Goal: Information Seeking & Learning: Learn about a topic

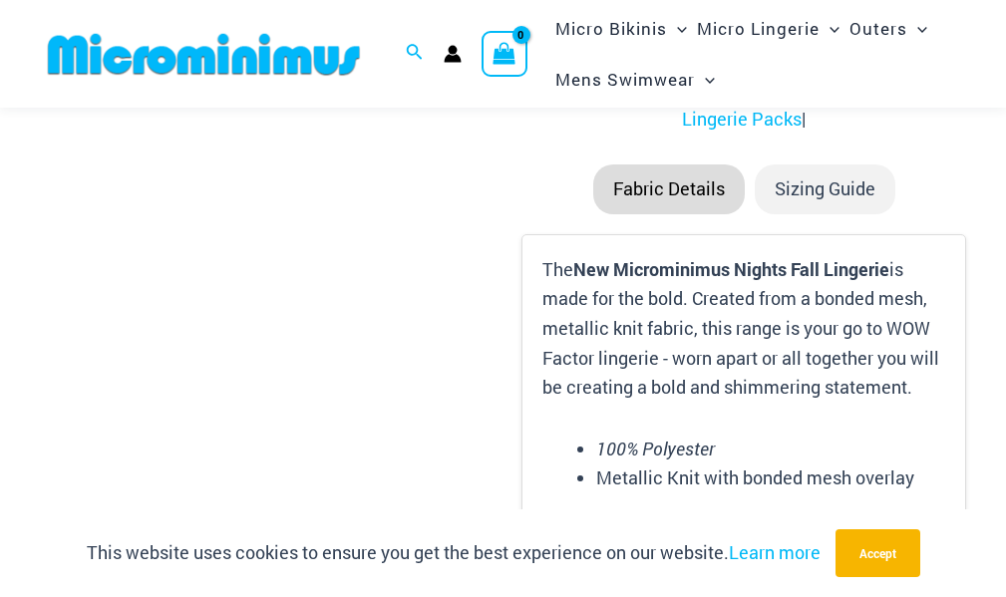
scroll to position [2749, 0]
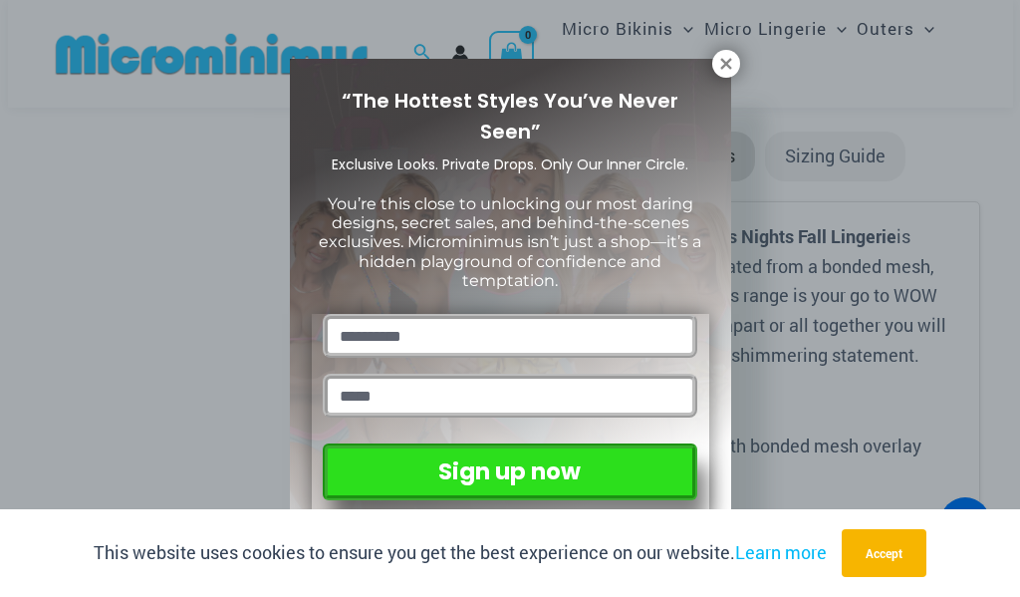
click at [123, 68] on div "“The Hottest Styles You’ve Never Seen” Exclusive Looks. Private Drops. Only Our…" at bounding box center [510, 298] width 1020 height 597
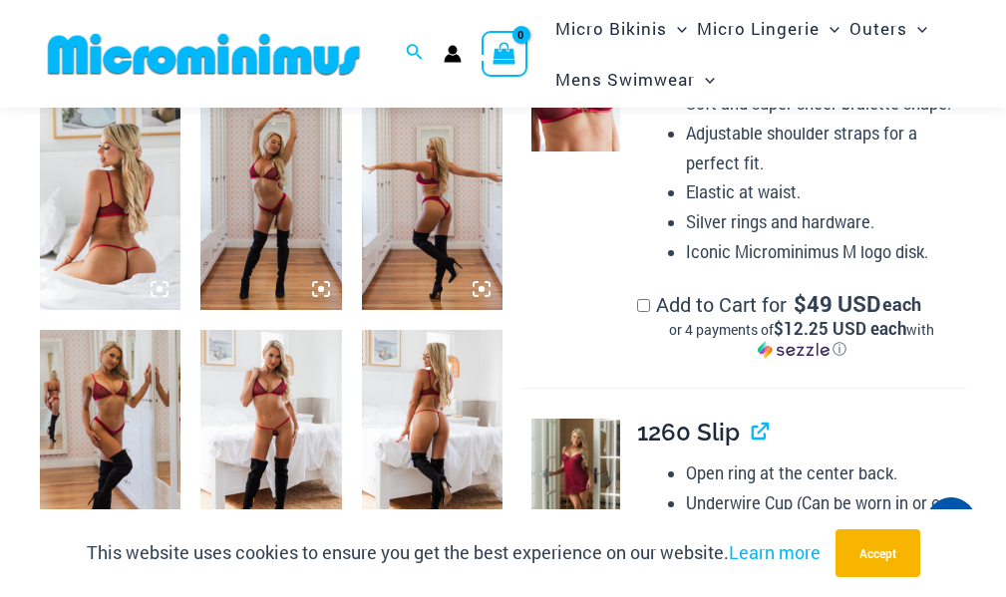
scroll to position [882, 0]
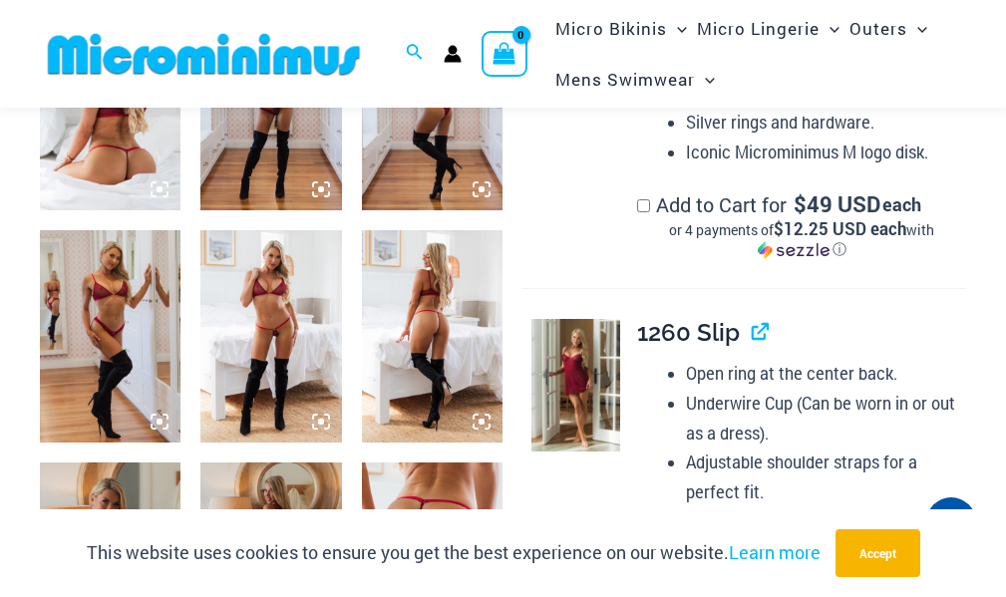
click at [272, 313] on img at bounding box center [270, 335] width 141 height 211
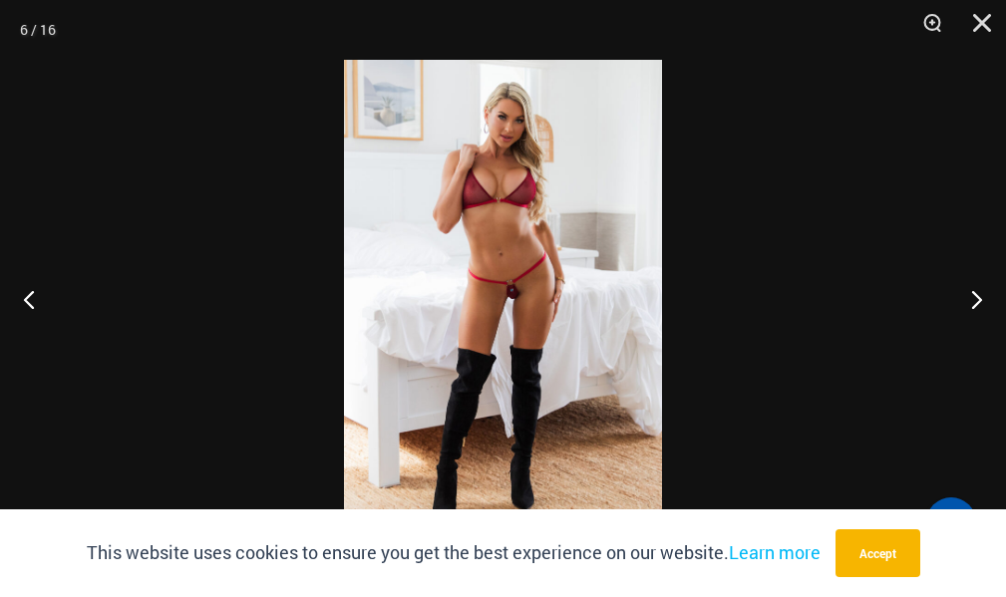
click at [515, 286] on img at bounding box center [503, 298] width 318 height 477
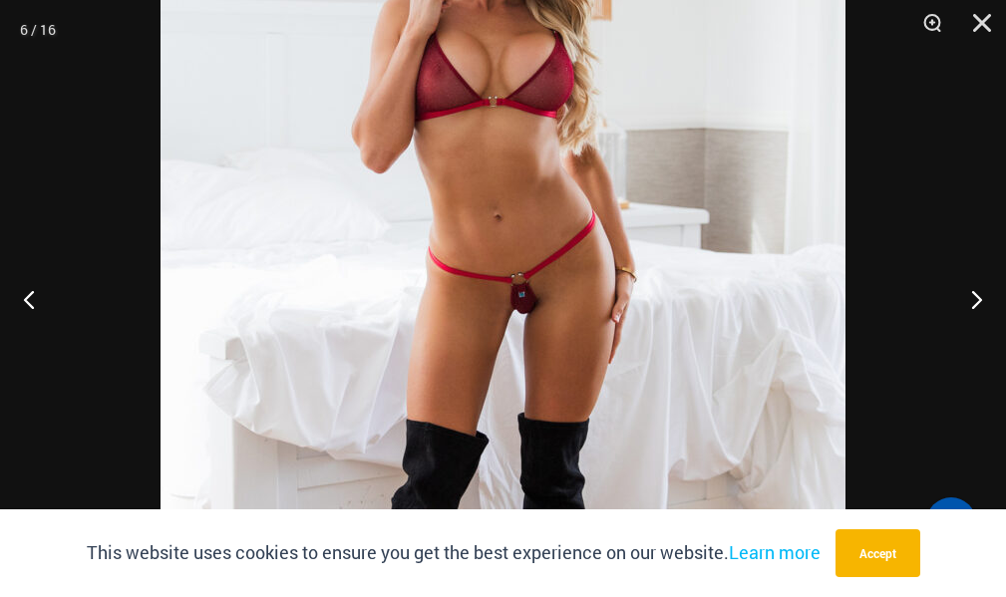
click at [515, 286] on img at bounding box center [502, 313] width 685 height 1026
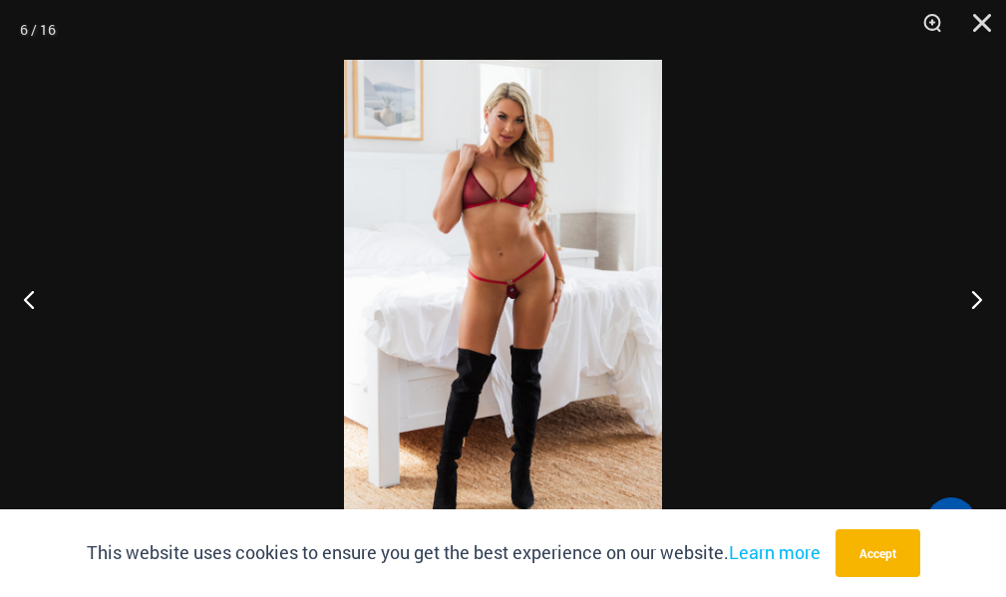
click at [517, 290] on img at bounding box center [503, 298] width 318 height 477
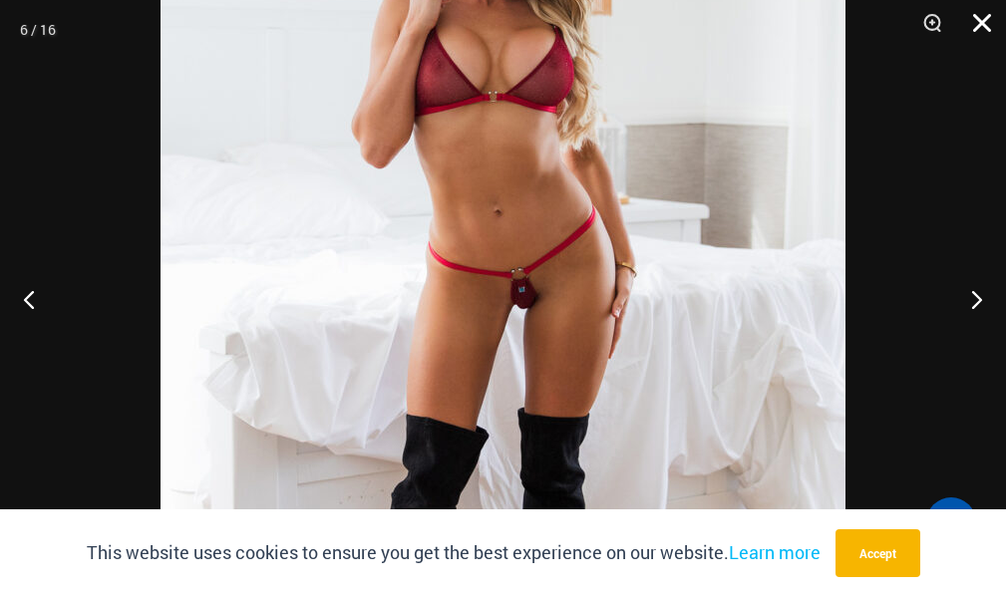
click at [982, 21] on button "Close" at bounding box center [975, 30] width 50 height 60
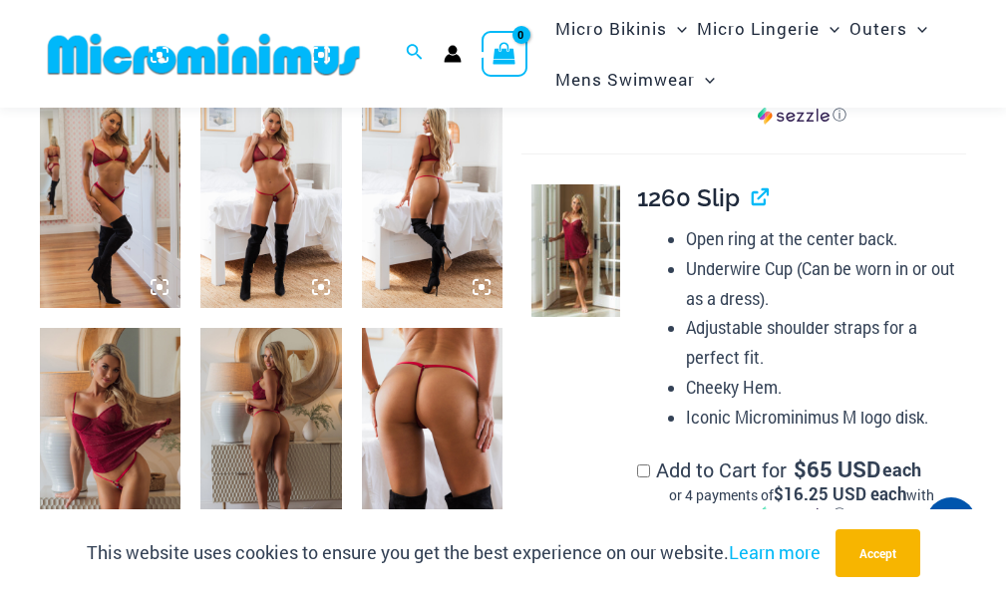
scroll to position [1281, 0]
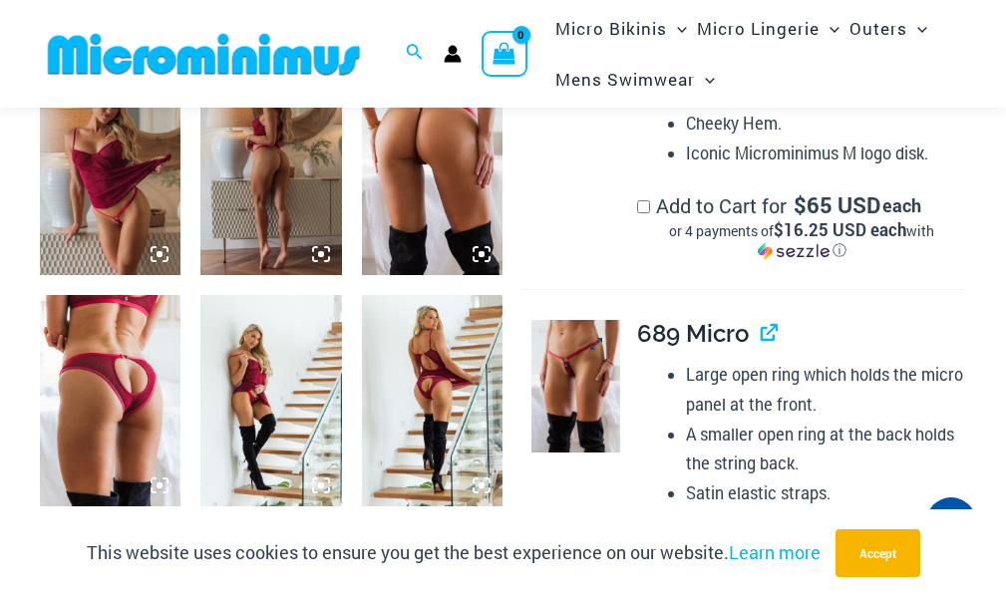
click at [560, 356] on img at bounding box center [575, 387] width 89 height 134
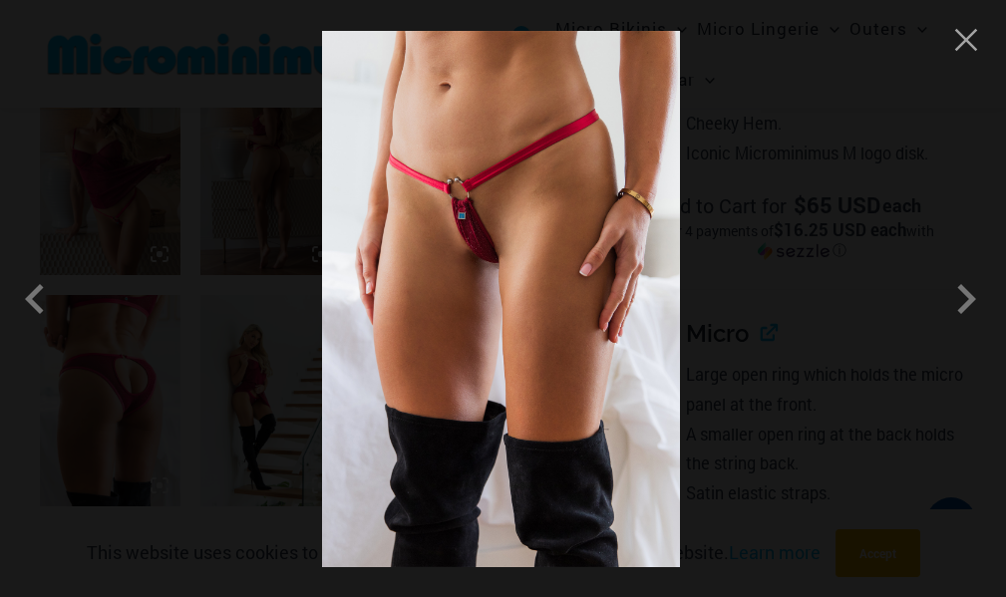
click at [464, 212] on img at bounding box center [501, 299] width 358 height 536
click at [466, 214] on img at bounding box center [501, 299] width 358 height 536
drag, startPoint x: 466, startPoint y: 214, endPoint x: 487, endPoint y: 216, distance: 21.0
click at [469, 214] on img at bounding box center [501, 299] width 358 height 536
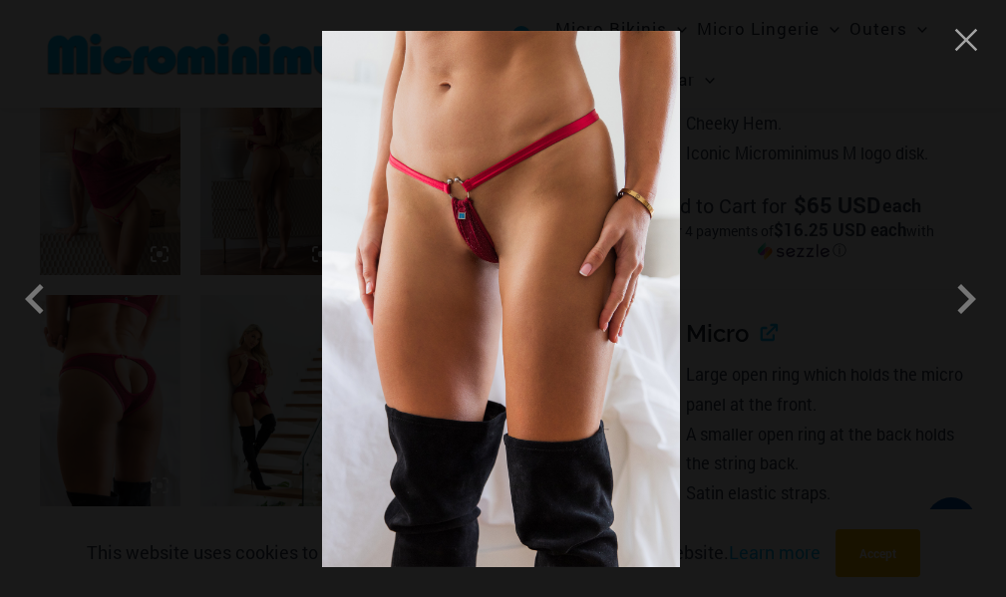
click at [583, 225] on img at bounding box center [501, 299] width 358 height 536
click at [39, 311] on span at bounding box center [40, 299] width 60 height 60
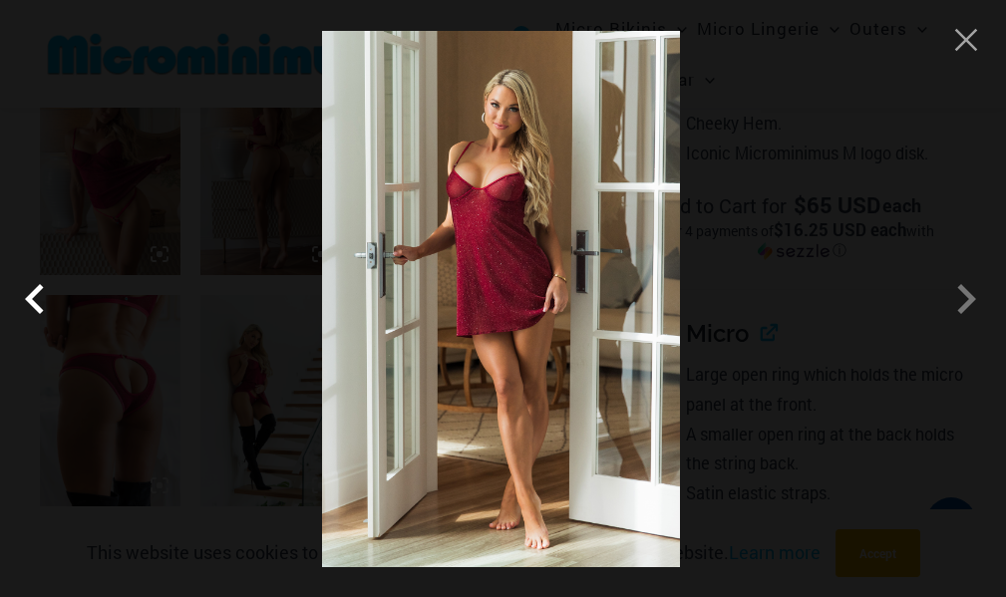
click at [39, 311] on span at bounding box center [40, 299] width 60 height 60
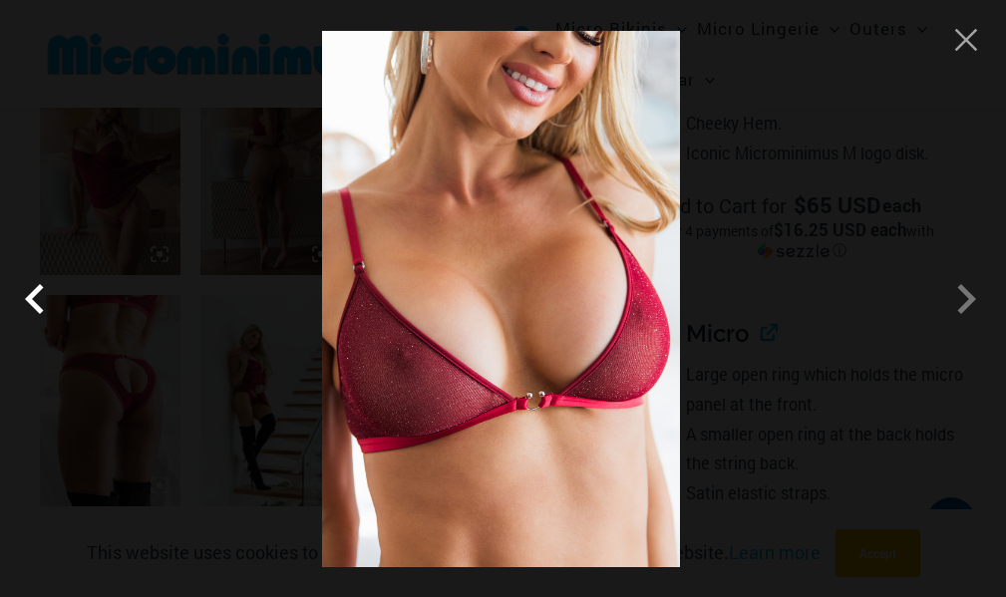
click at [39, 311] on span at bounding box center [40, 299] width 60 height 60
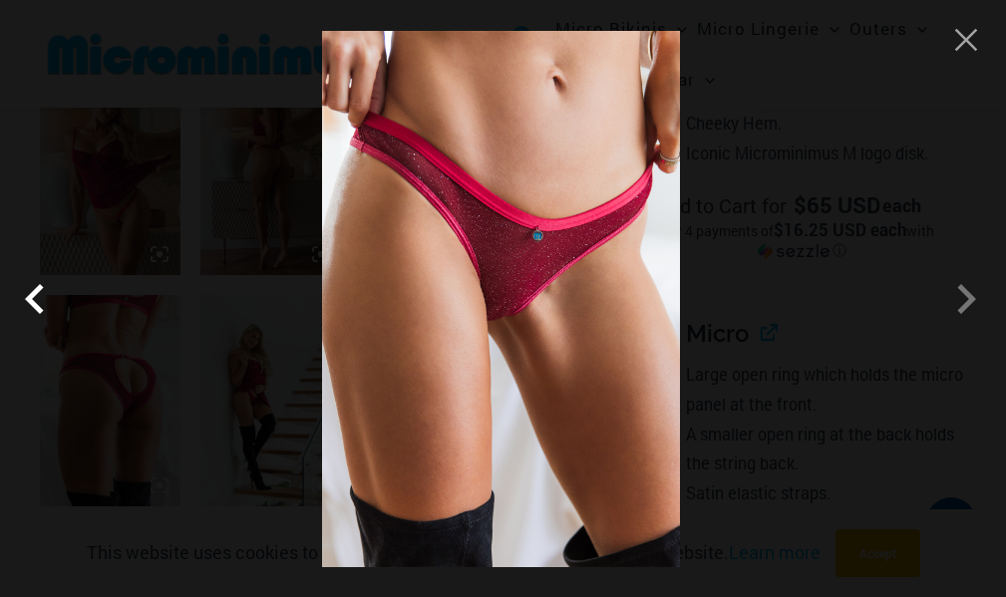
click at [39, 311] on span at bounding box center [40, 299] width 60 height 60
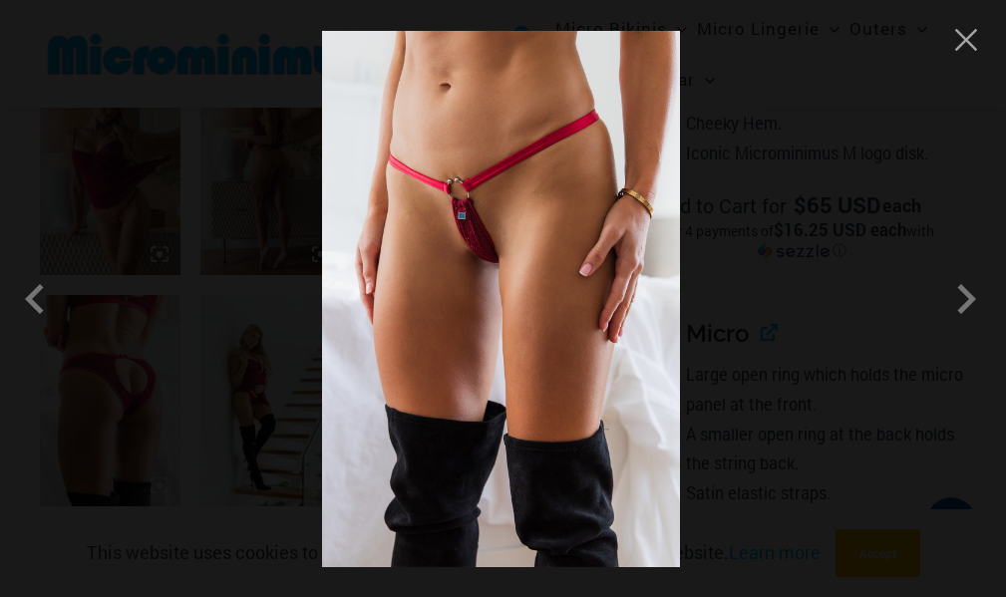
click at [461, 237] on img at bounding box center [501, 299] width 358 height 536
click at [962, 297] on span at bounding box center [966, 299] width 60 height 60
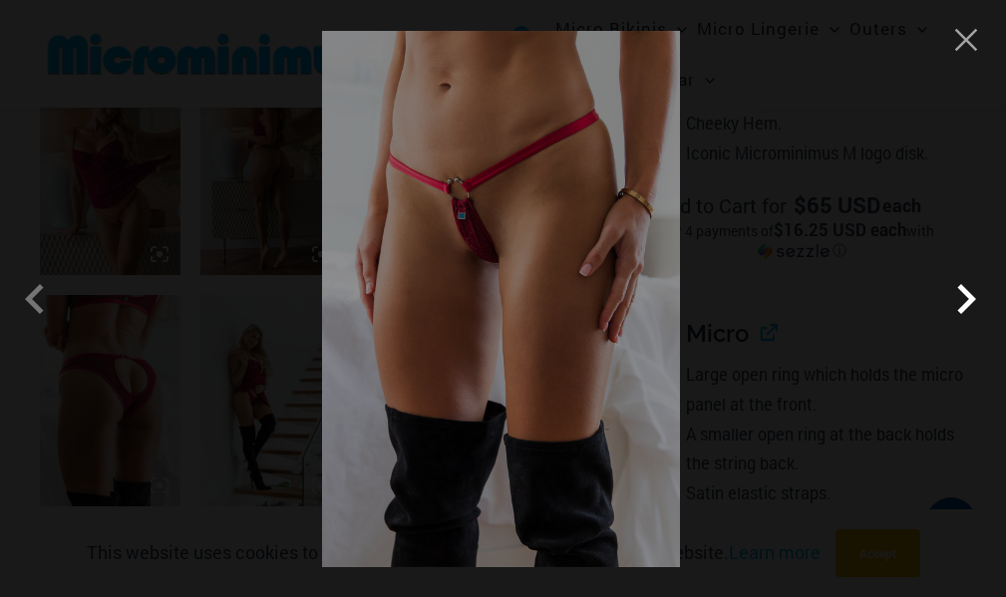
click at [962, 297] on span at bounding box center [966, 299] width 60 height 60
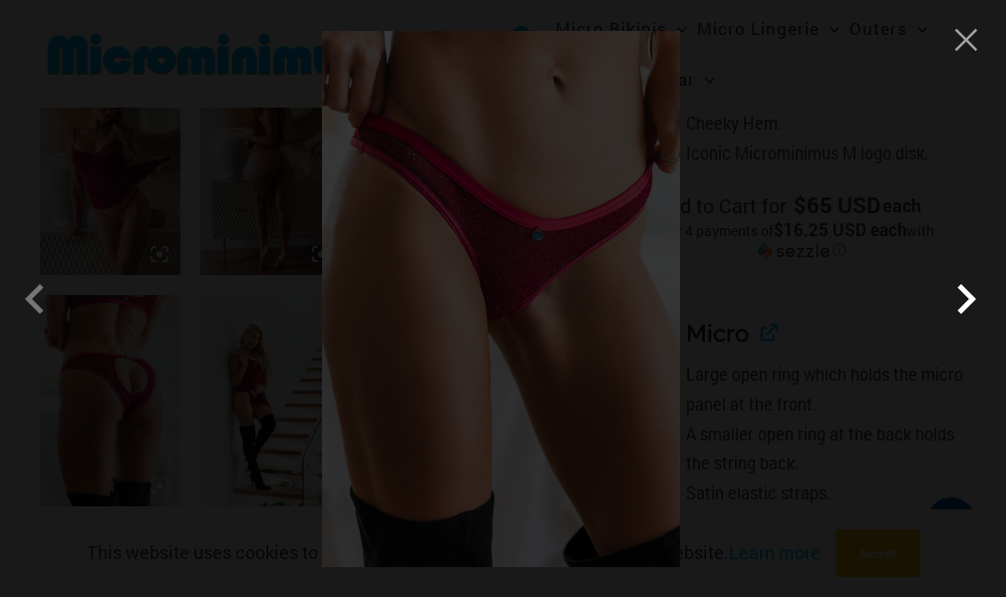
click at [962, 297] on span at bounding box center [966, 299] width 60 height 60
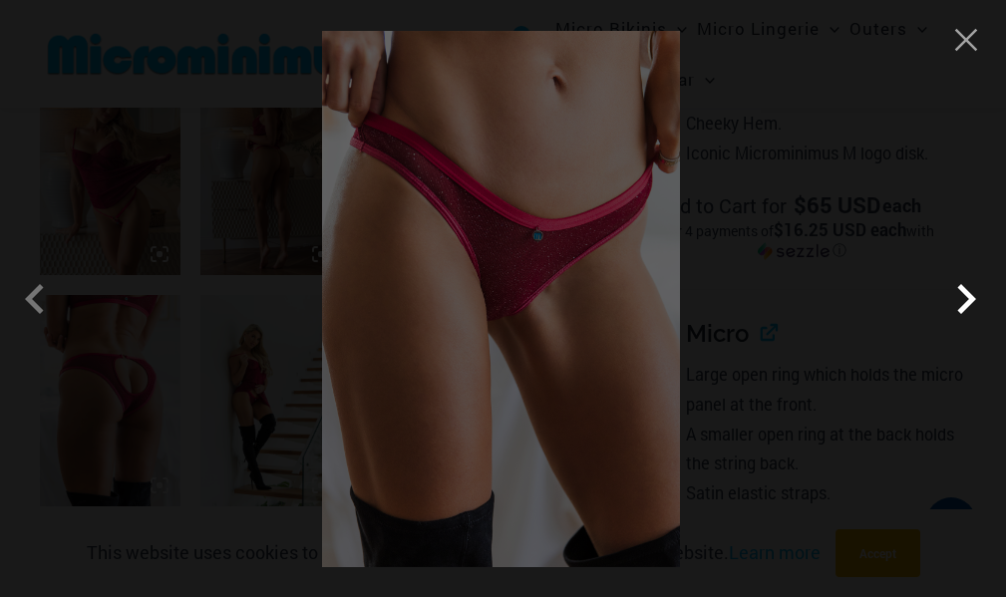
click at [962, 297] on span at bounding box center [966, 299] width 60 height 60
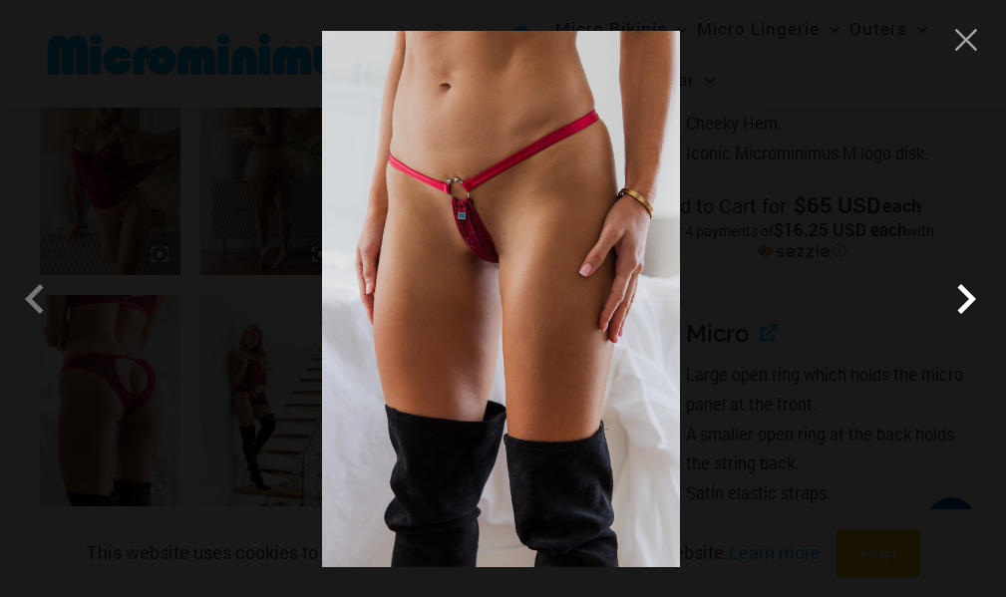
click at [962, 297] on span at bounding box center [966, 299] width 60 height 60
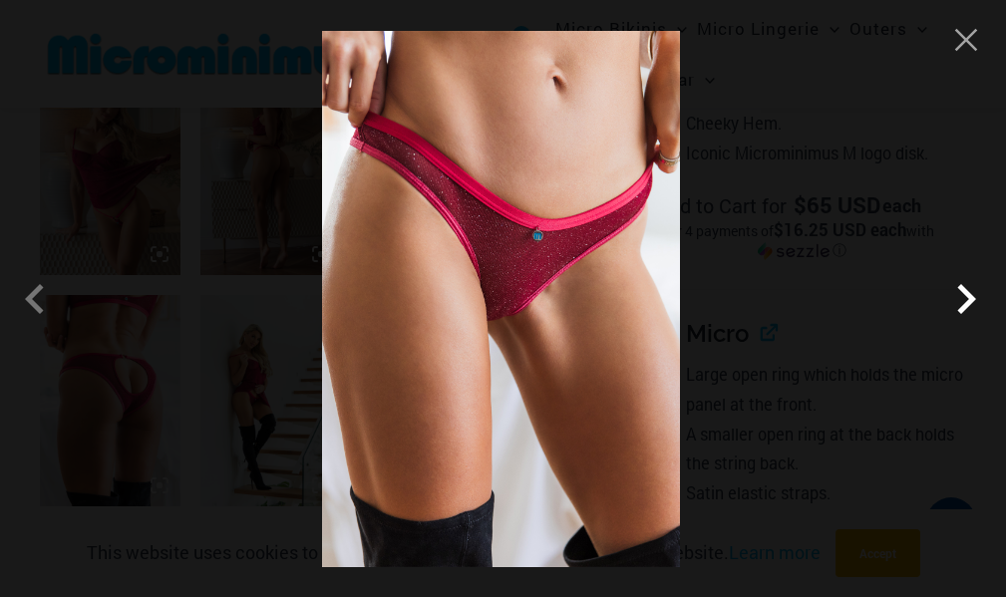
click at [962, 297] on span at bounding box center [966, 299] width 60 height 60
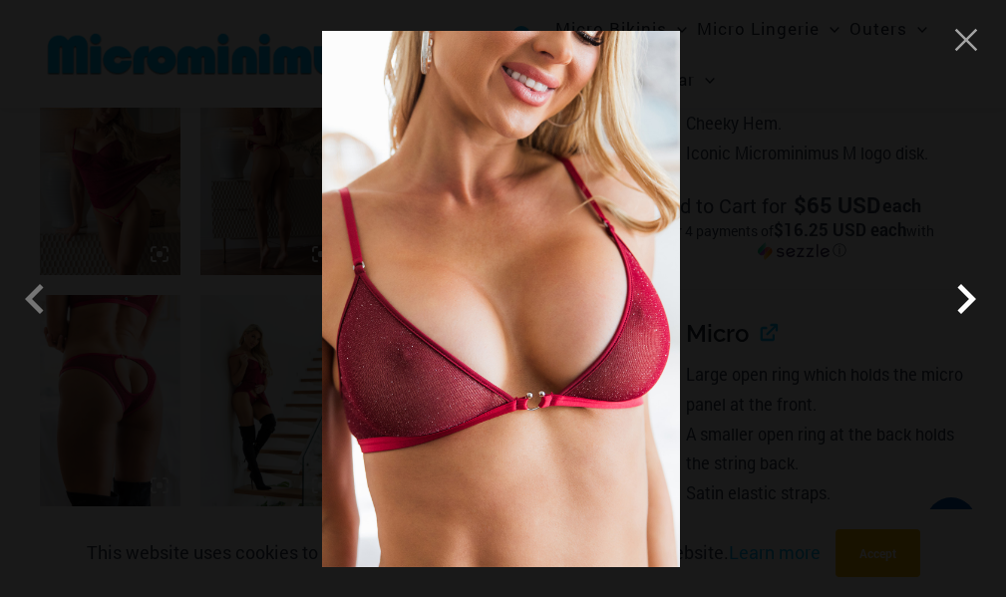
click at [962, 296] on span at bounding box center [966, 299] width 60 height 60
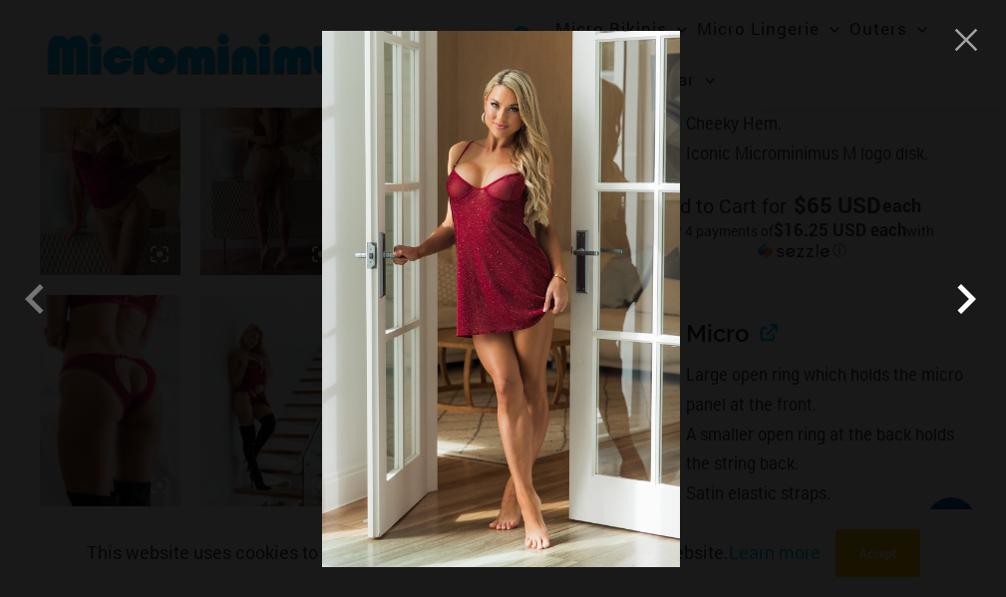
click at [962, 296] on span at bounding box center [966, 299] width 60 height 60
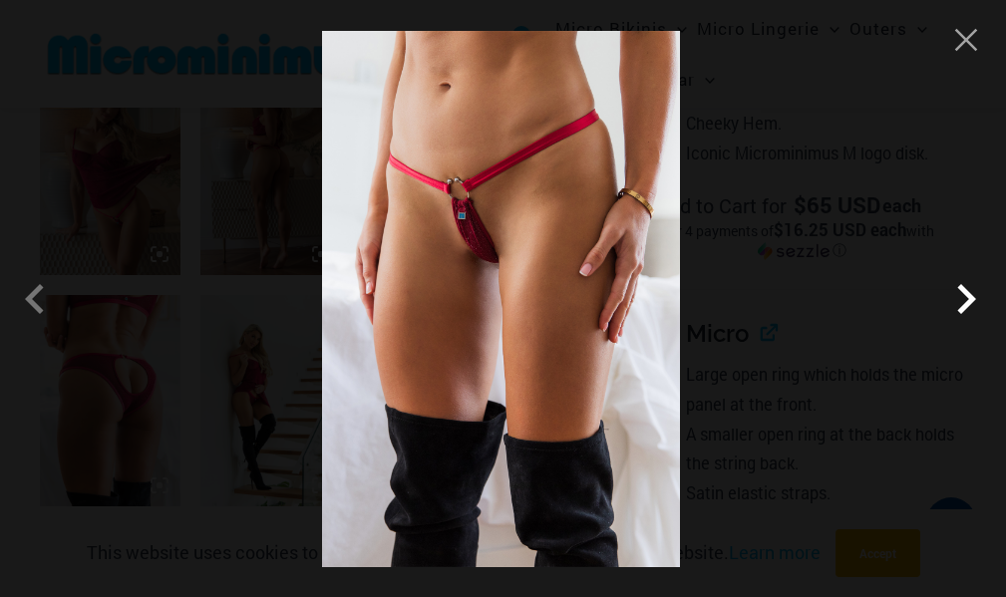
click at [962, 296] on span at bounding box center [966, 299] width 60 height 60
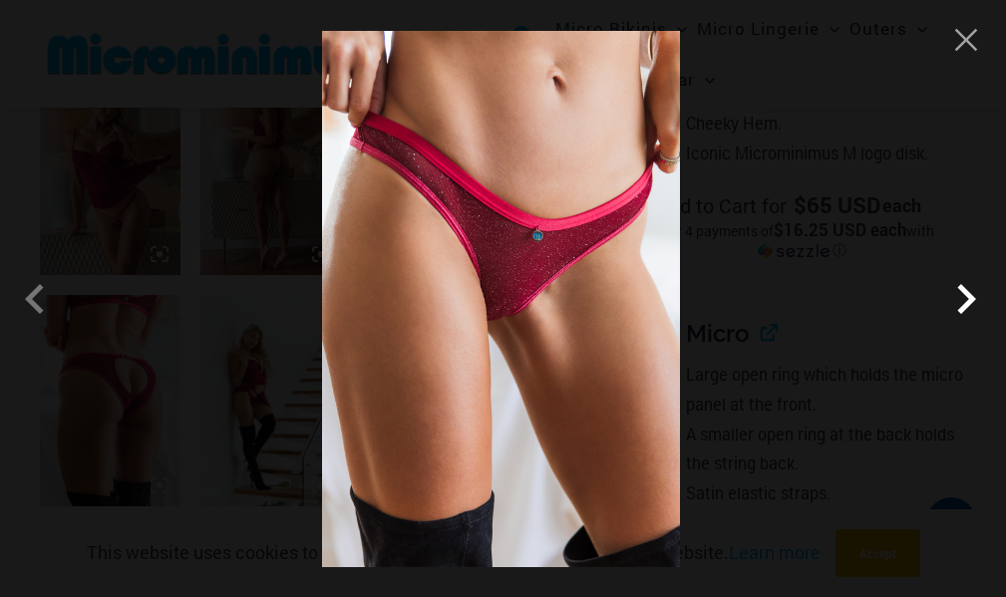
click at [962, 296] on span at bounding box center [966, 299] width 60 height 60
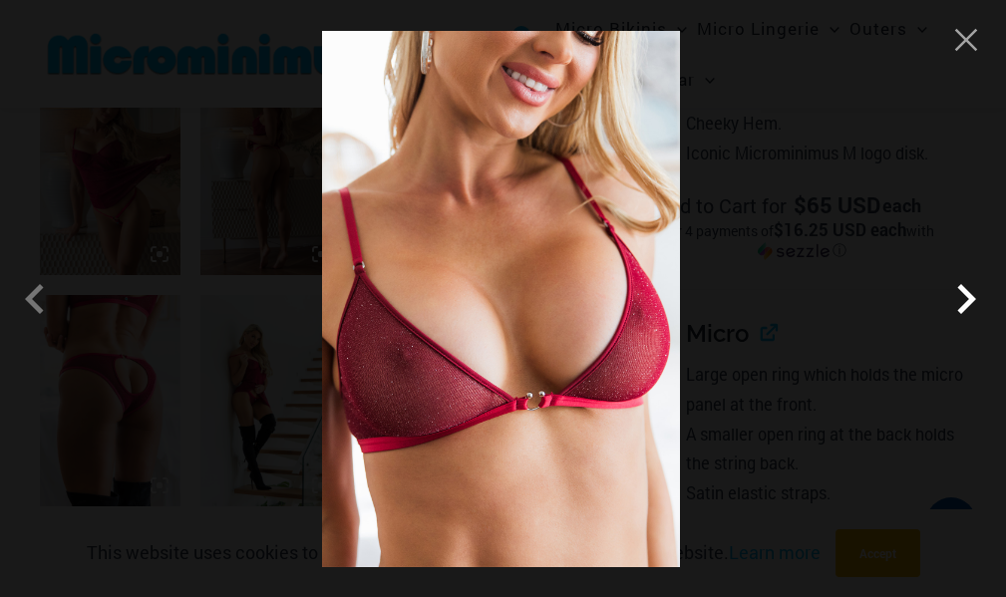
click at [962, 296] on span at bounding box center [966, 299] width 60 height 60
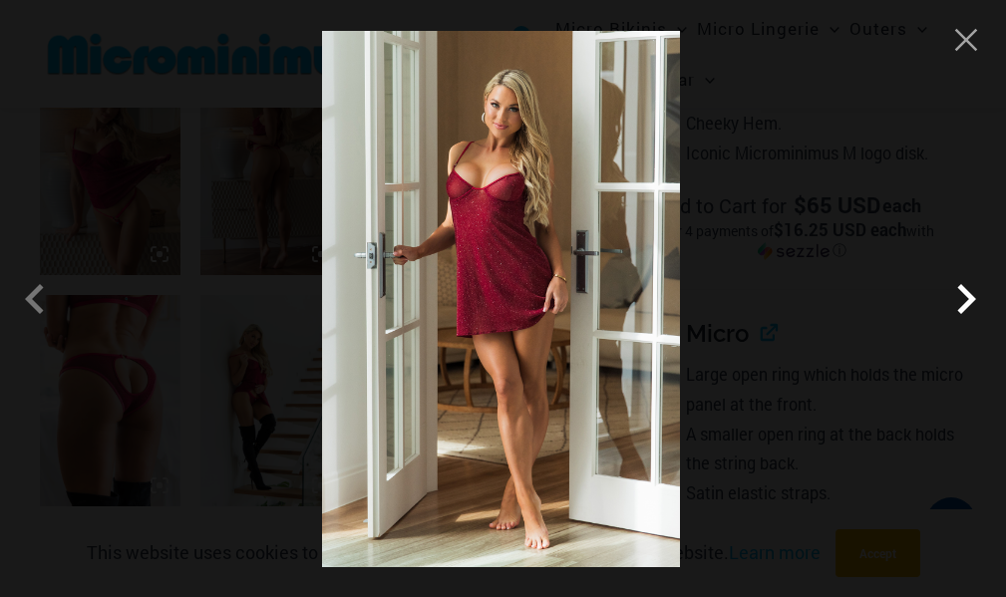
click at [962, 296] on span at bounding box center [966, 299] width 60 height 60
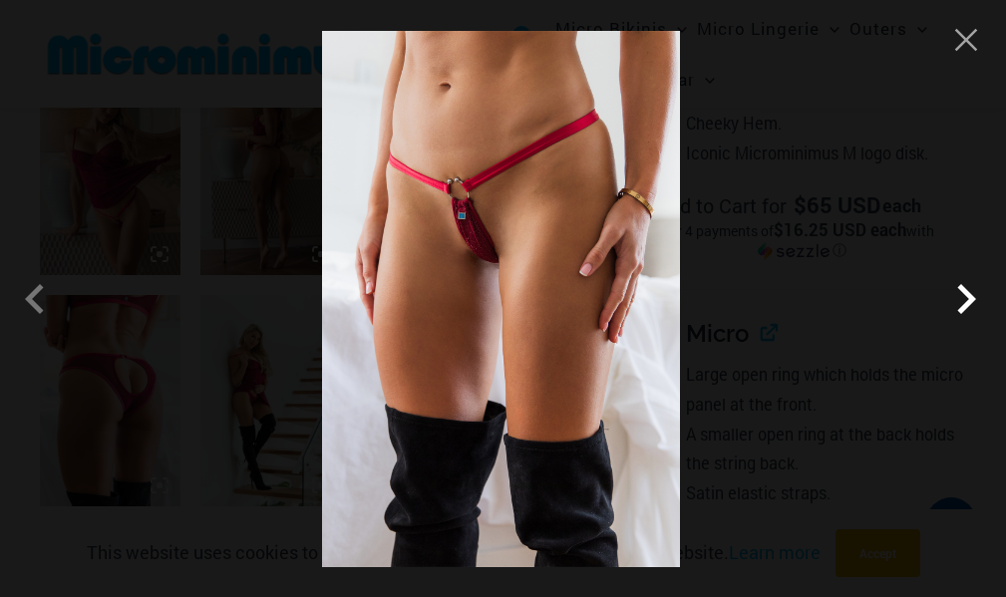
click at [962, 296] on span at bounding box center [966, 299] width 60 height 60
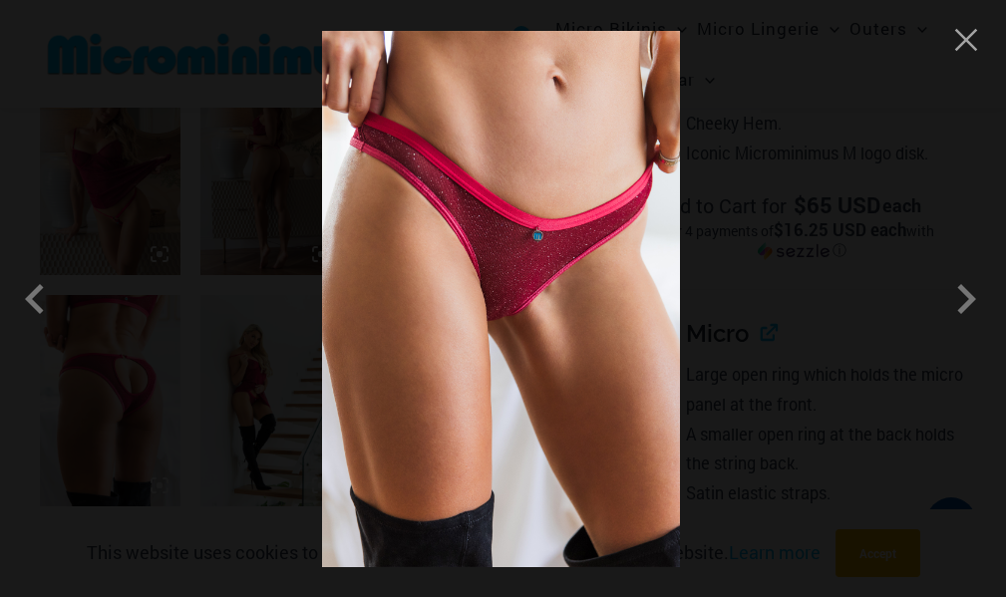
click at [964, 56] on div at bounding box center [503, 298] width 1006 height 597
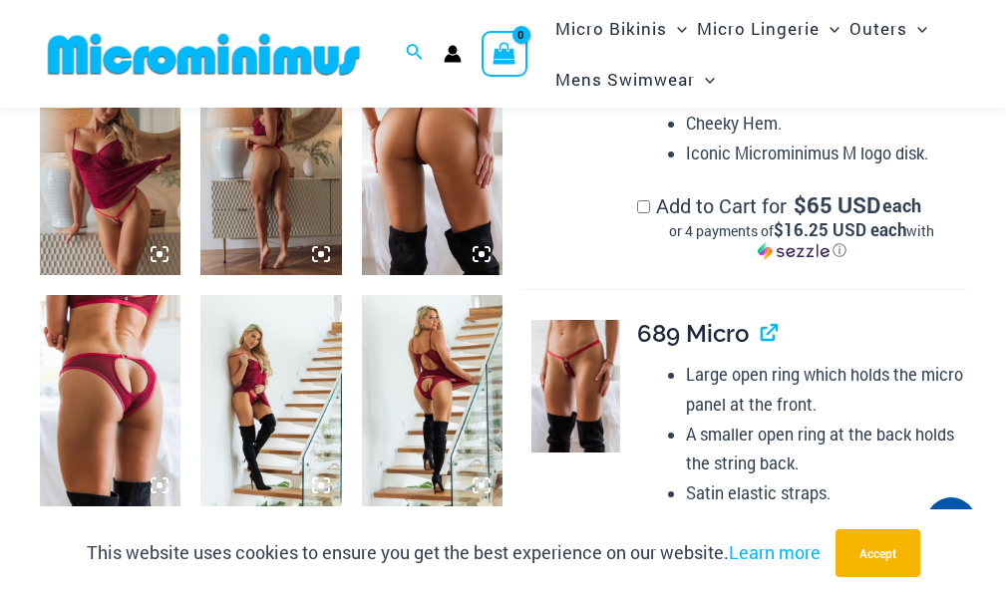
click at [126, 390] on img at bounding box center [110, 400] width 141 height 211
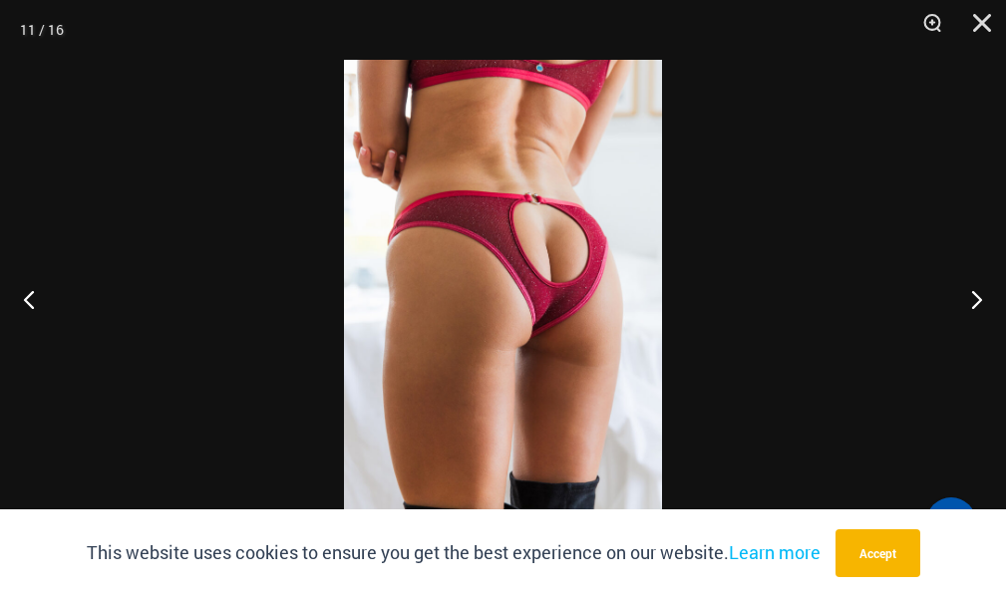
click at [531, 278] on img at bounding box center [503, 298] width 318 height 477
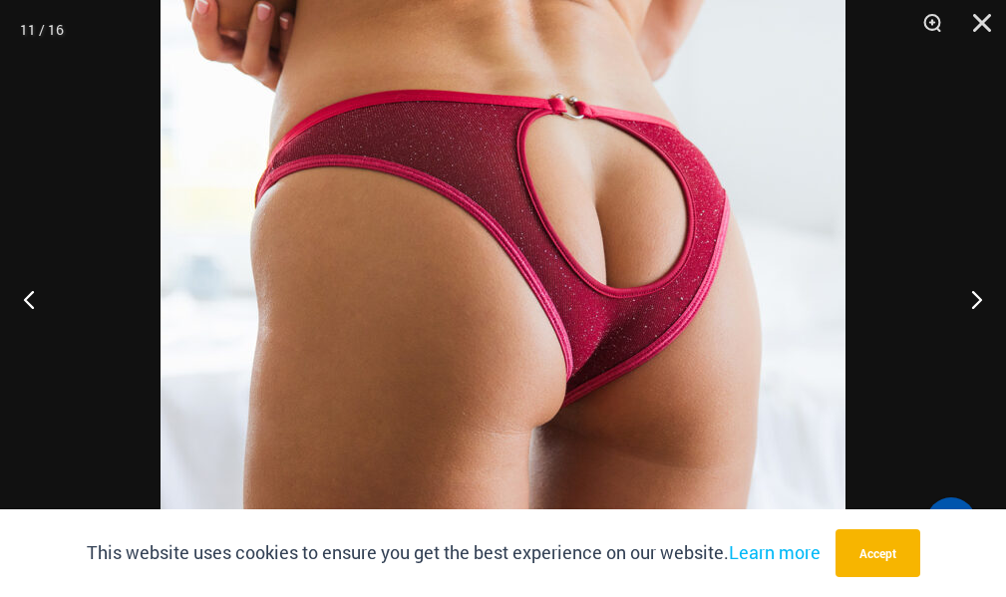
click at [531, 278] on img at bounding box center [502, 322] width 685 height 1026
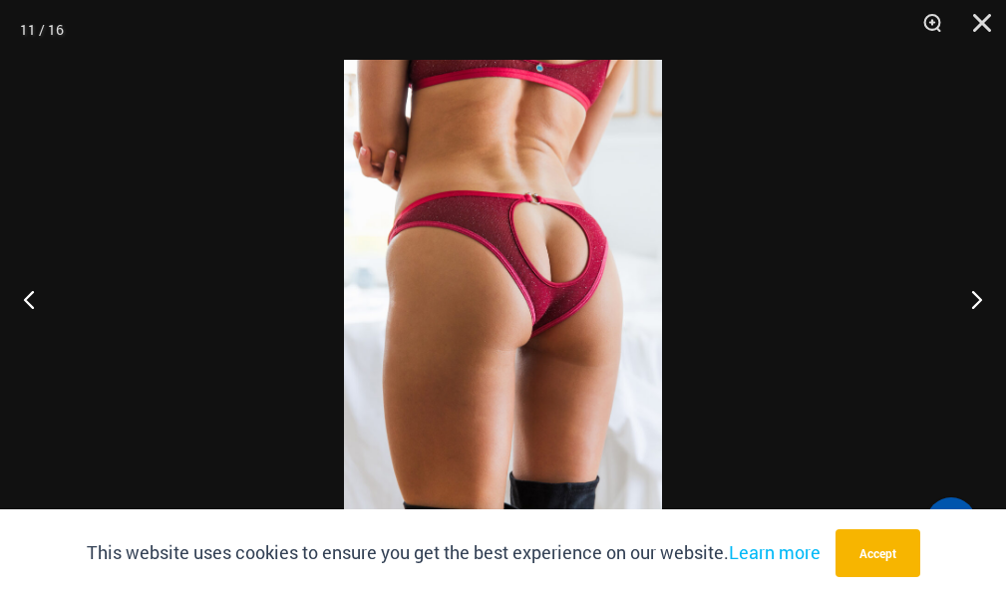
click at [531, 278] on img at bounding box center [503, 298] width 318 height 477
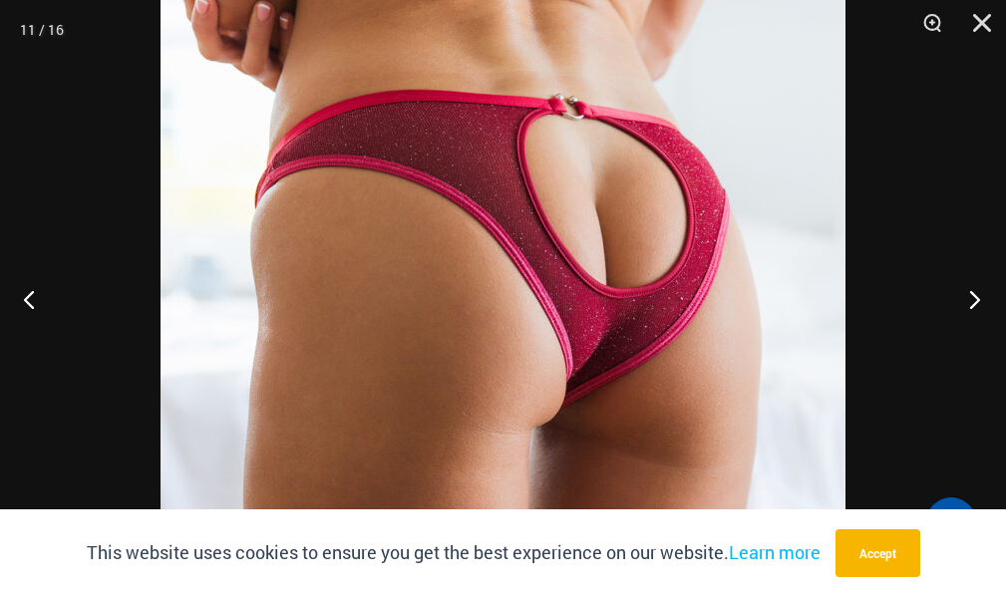
click at [974, 298] on button "Next" at bounding box center [968, 299] width 75 height 100
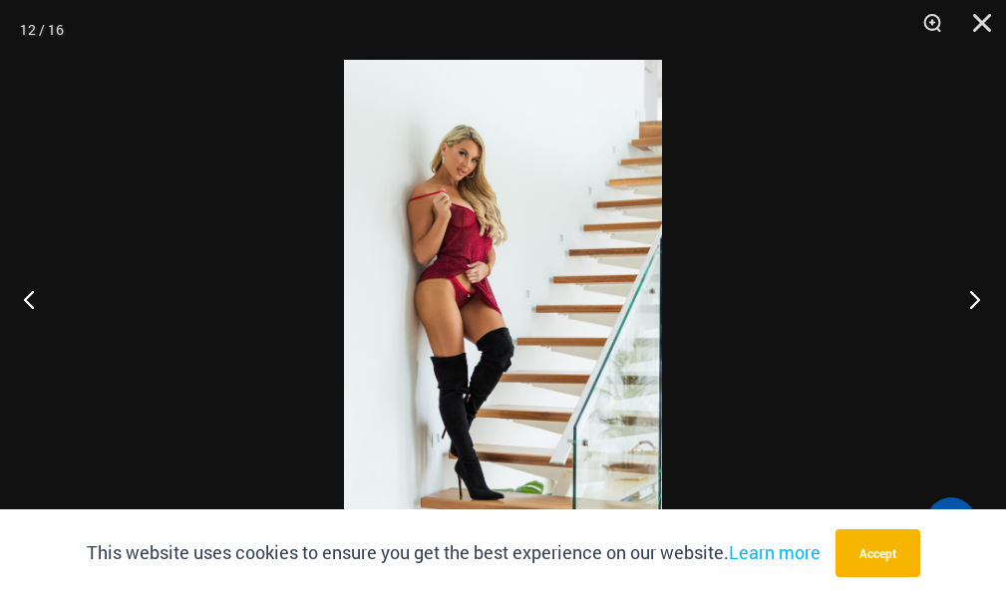
click at [974, 298] on button "Next" at bounding box center [968, 299] width 75 height 100
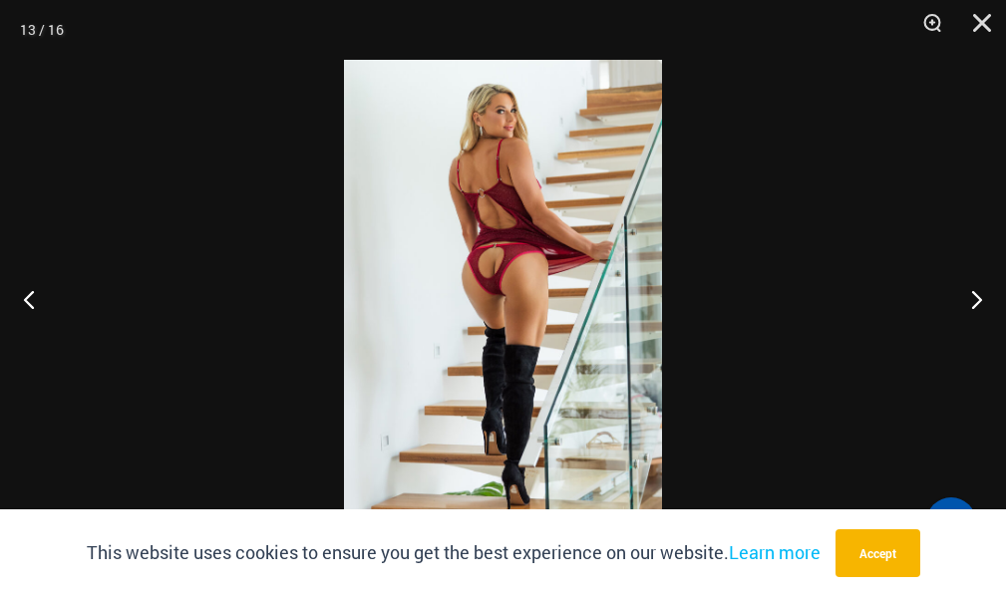
click at [495, 260] on img at bounding box center [503, 298] width 318 height 477
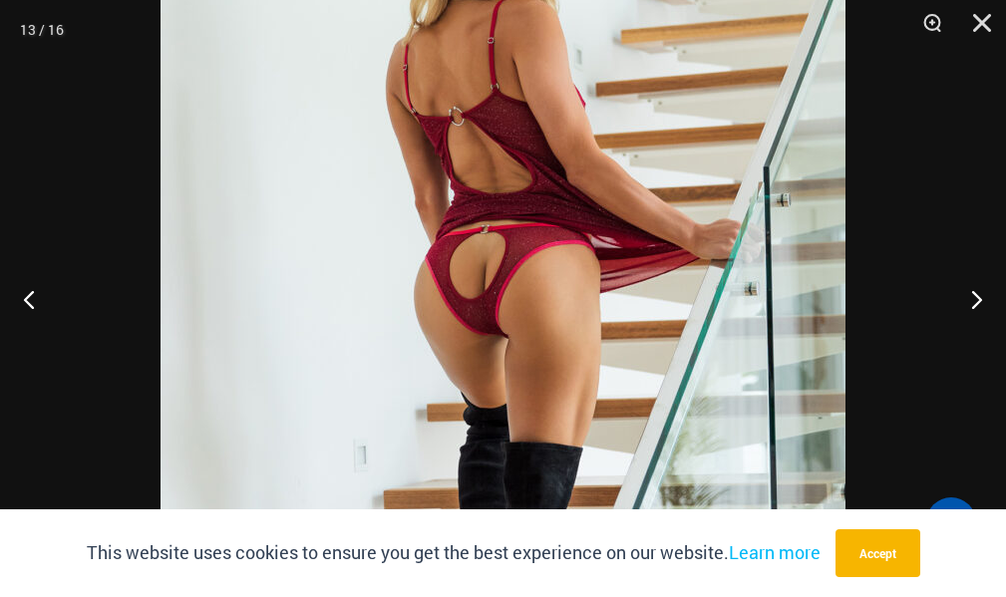
click at [495, 260] on img at bounding box center [502, 343] width 685 height 1026
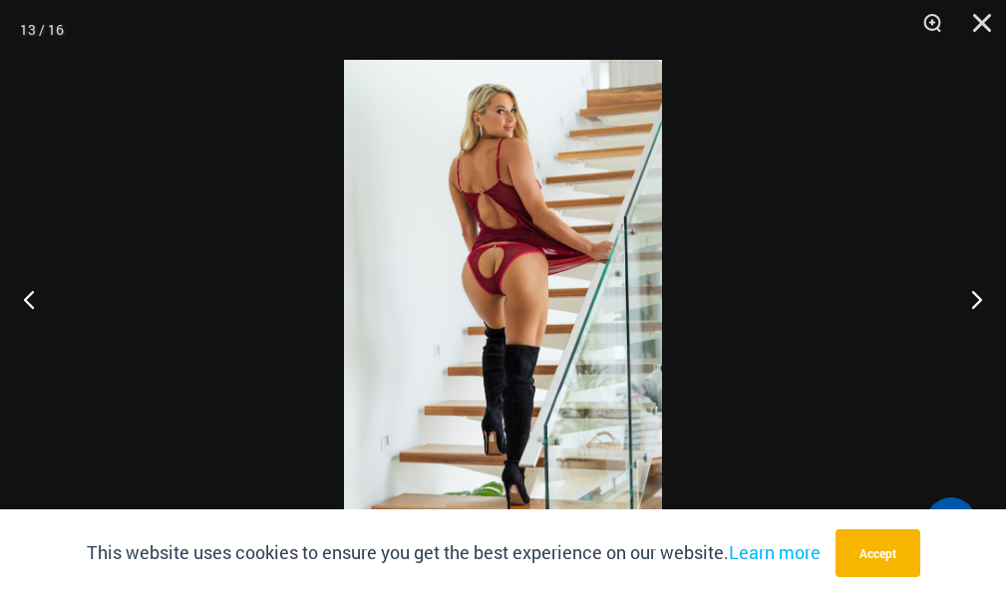
click at [521, 273] on img at bounding box center [503, 298] width 318 height 477
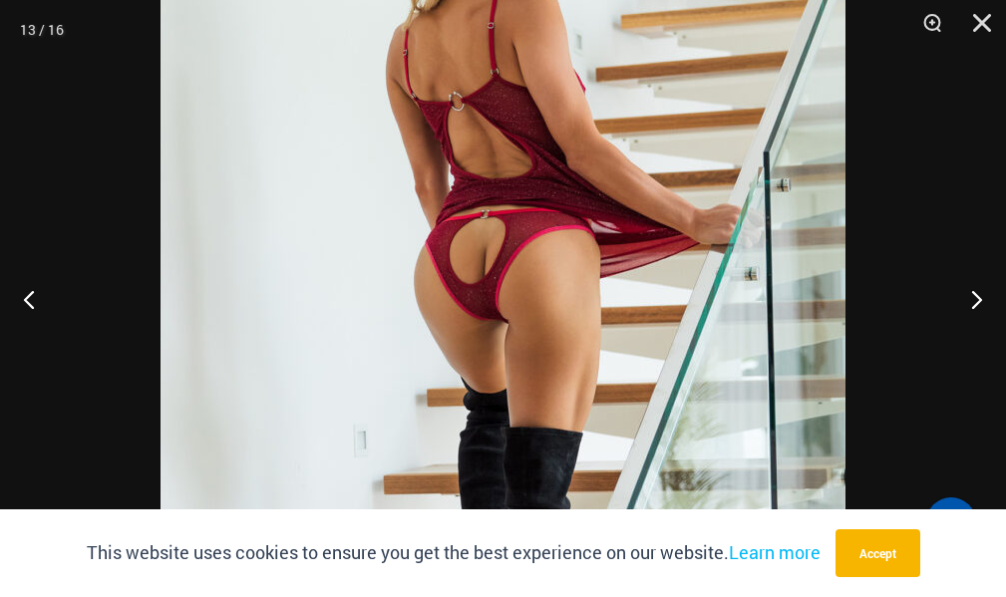
click at [521, 273] on img at bounding box center [502, 328] width 685 height 1026
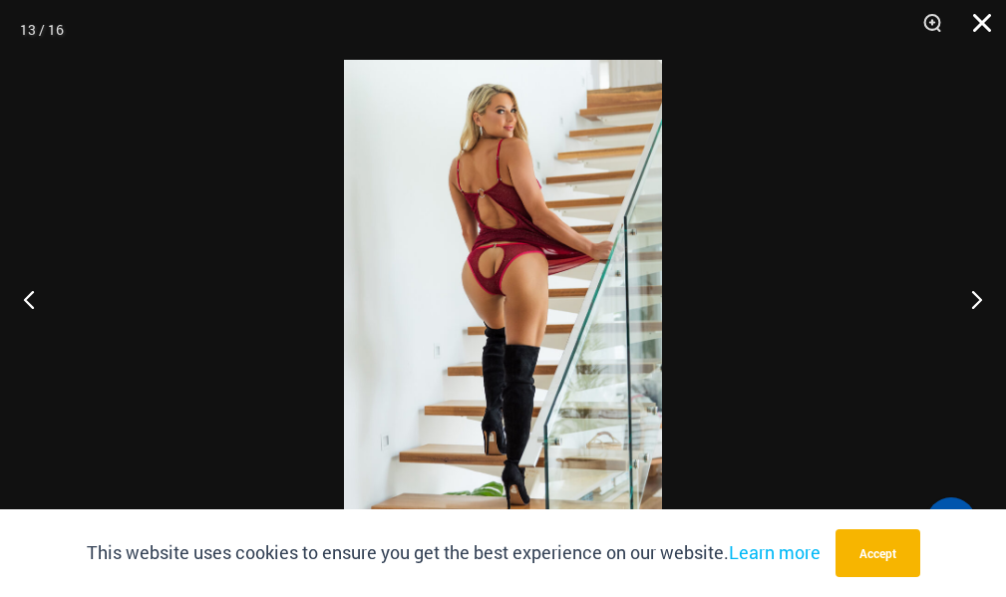
click at [985, 23] on button "Close" at bounding box center [975, 30] width 50 height 60
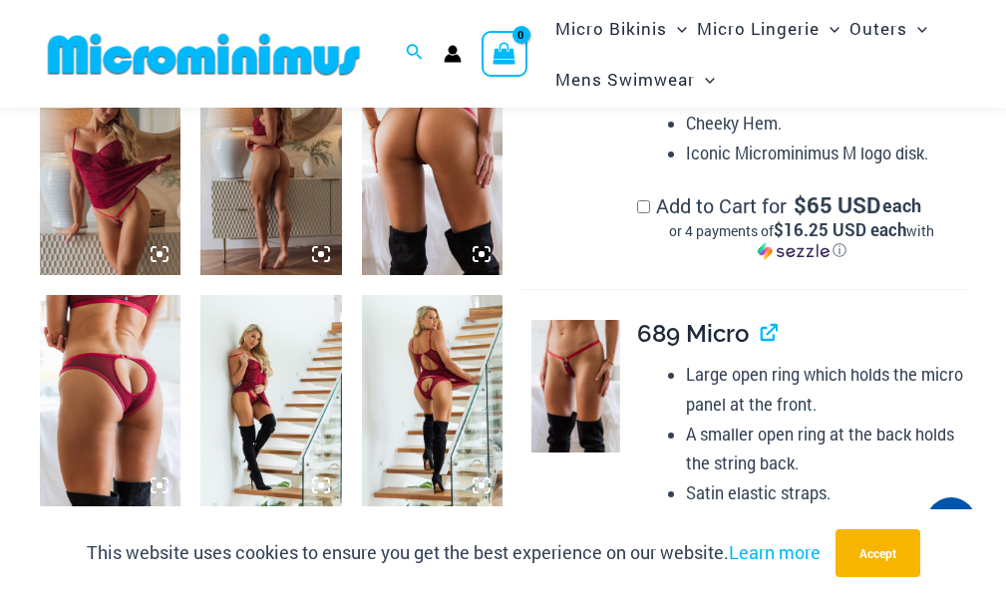
click at [131, 55] on img at bounding box center [204, 54] width 328 height 45
